Goal: Task Accomplishment & Management: Manage account settings

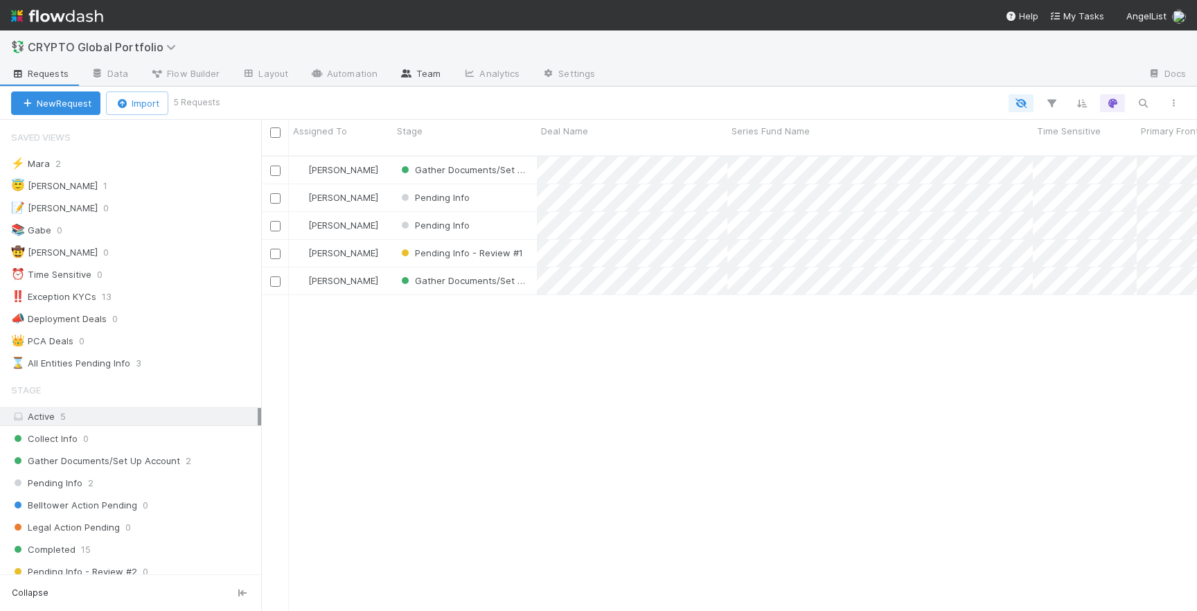
scroll to position [466, 936]
click at [414, 77] on link "Team" at bounding box center [419, 75] width 63 height 22
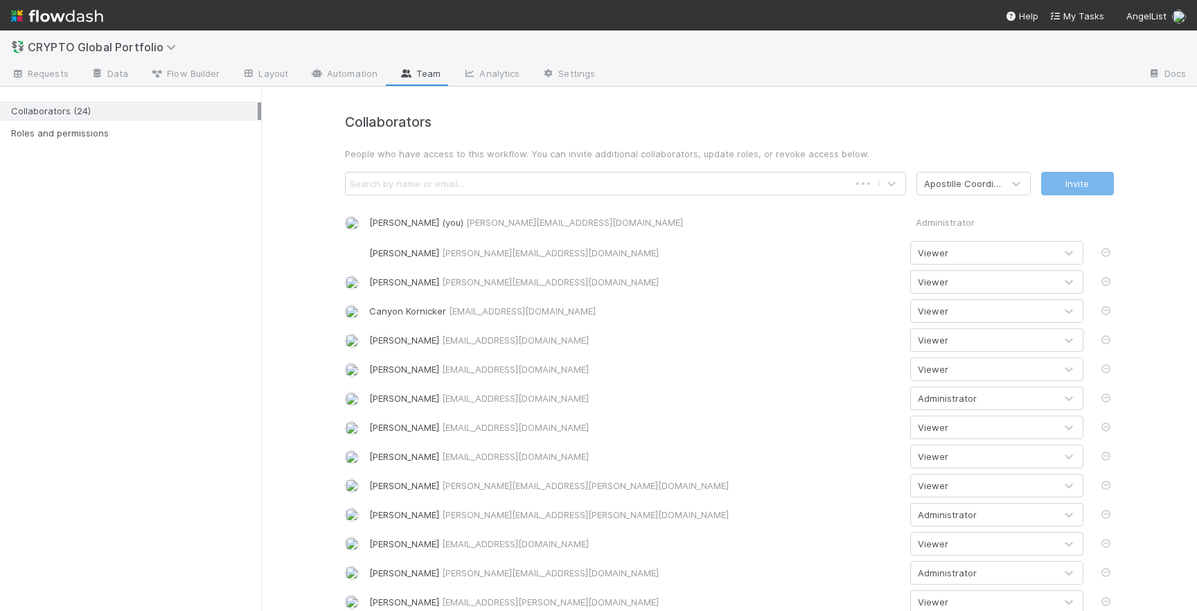
click at [456, 184] on div "Search by name or email..." at bounding box center [407, 184] width 114 height 14
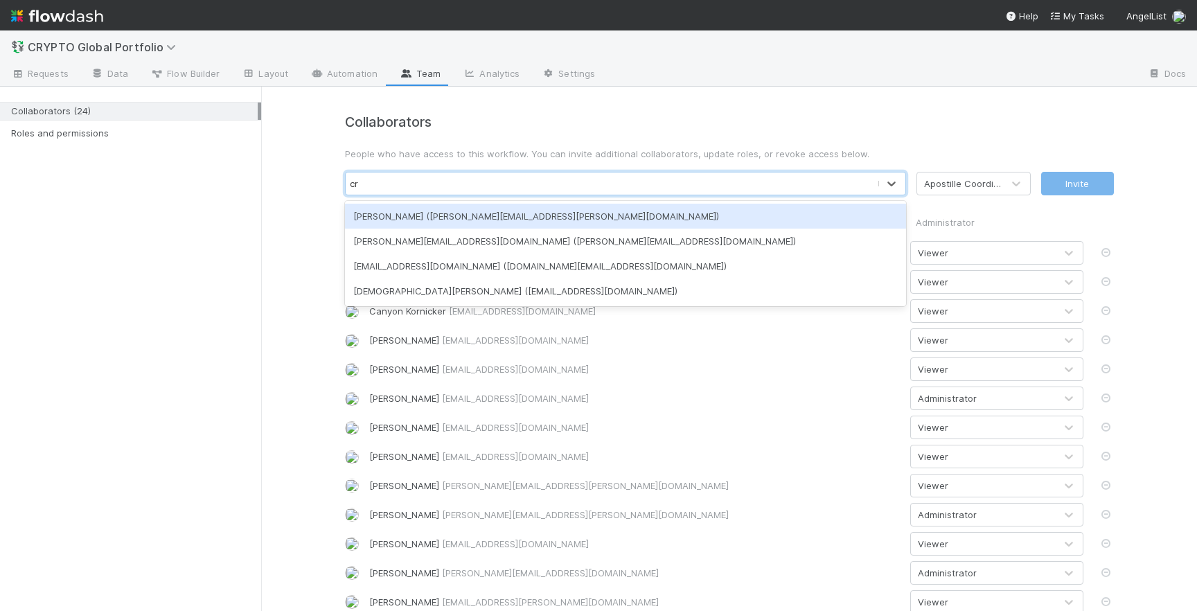
type input "cri"
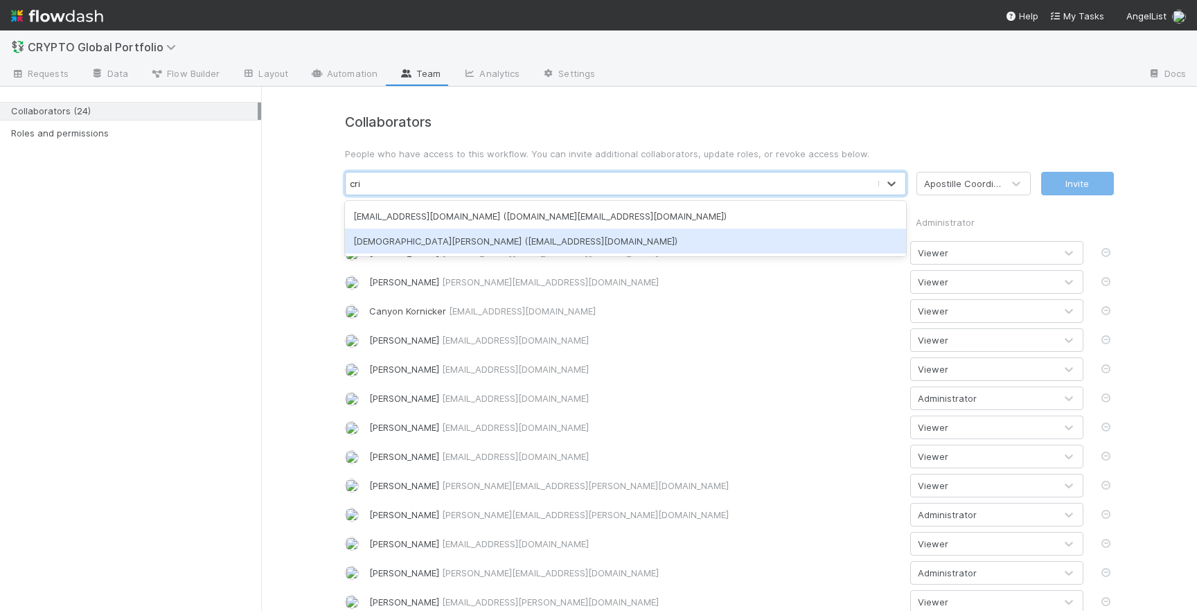
click at [431, 235] on div "[DEMOGRAPHIC_DATA][PERSON_NAME] ([EMAIL_ADDRESS][DOMAIN_NAME])" at bounding box center [625, 241] width 561 height 25
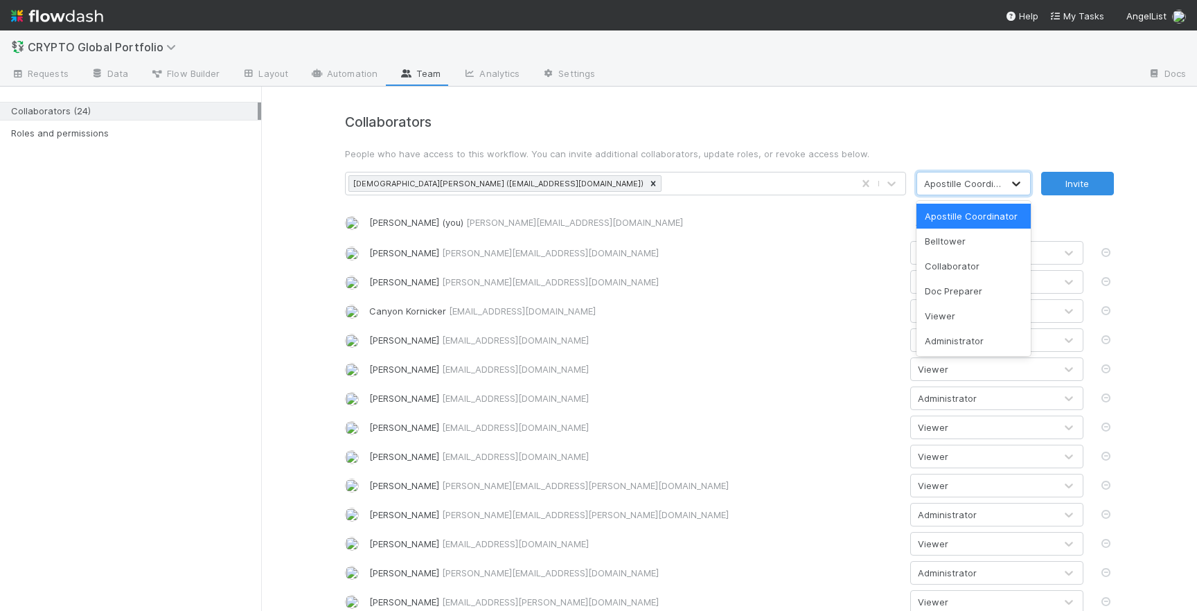
click at [1007, 187] on div at bounding box center [1015, 184] width 25 height 14
click at [985, 242] on div "Belltower" at bounding box center [973, 241] width 114 height 25
click at [969, 191] on div "Belltower" at bounding box center [959, 183] width 85 height 22
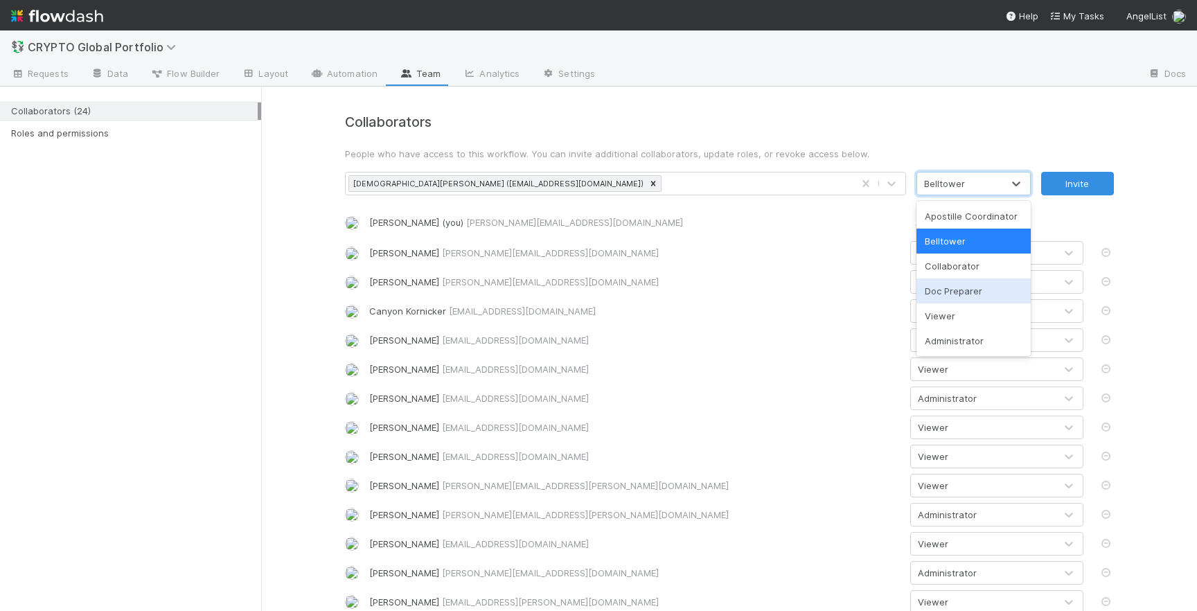
click at [958, 289] on div "Doc Preparer" at bounding box center [973, 290] width 114 height 25
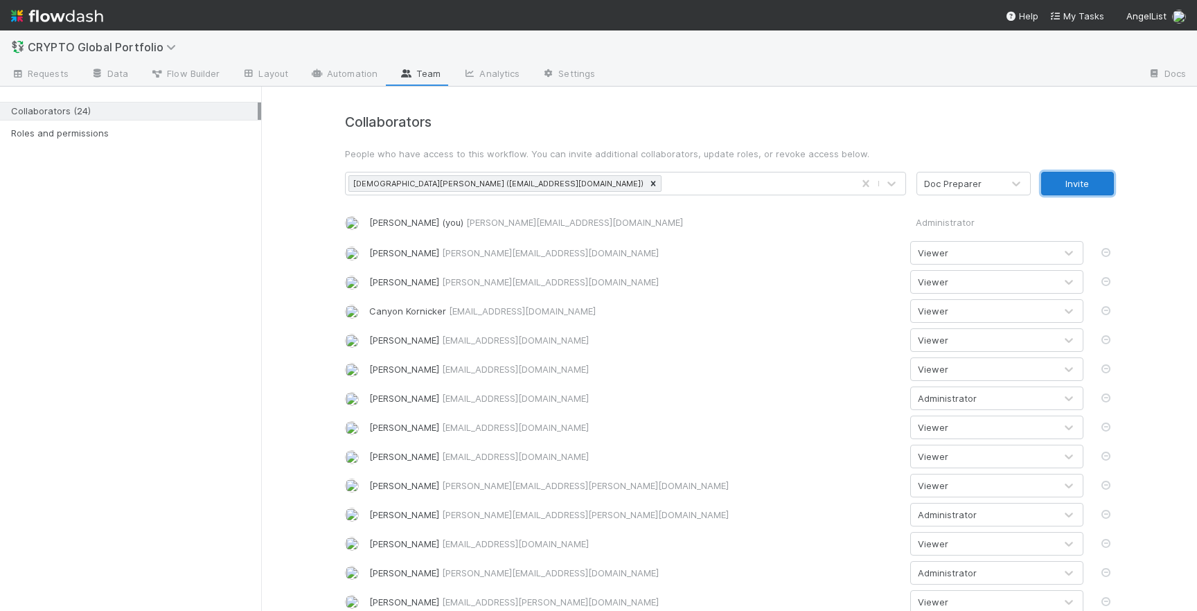
click at [1086, 176] on button "Invite" at bounding box center [1077, 184] width 73 height 24
